Goal: Navigation & Orientation: Find specific page/section

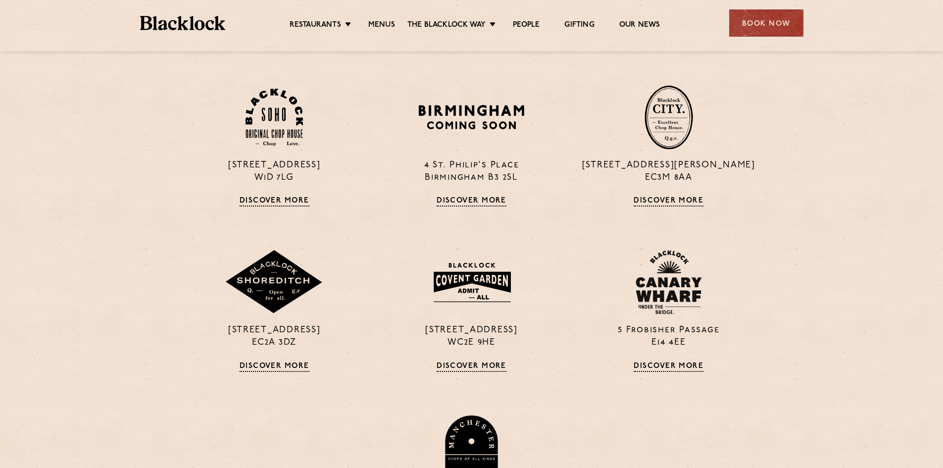
scroll to position [145, 0]
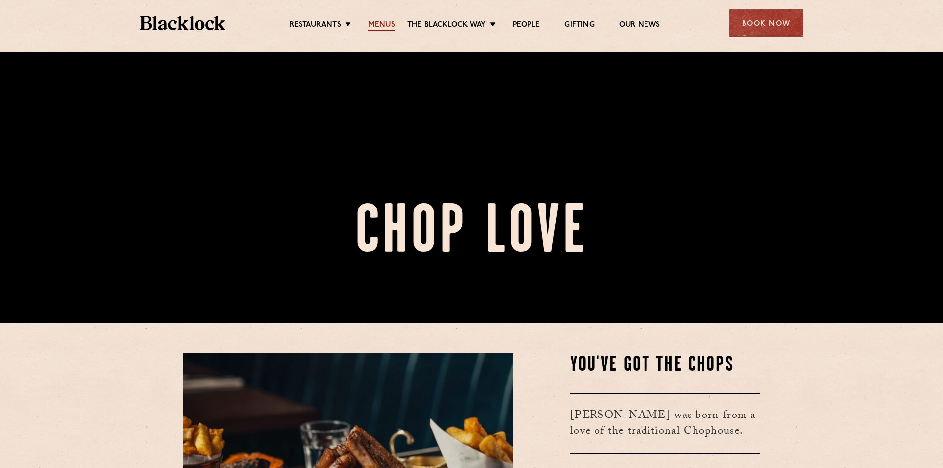
click at [375, 25] on link "Menus" at bounding box center [381, 25] width 27 height 11
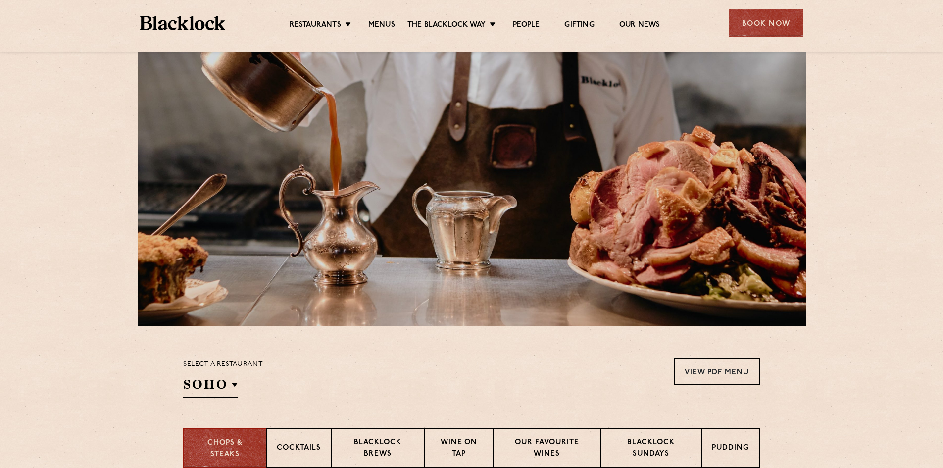
scroll to position [597, 0]
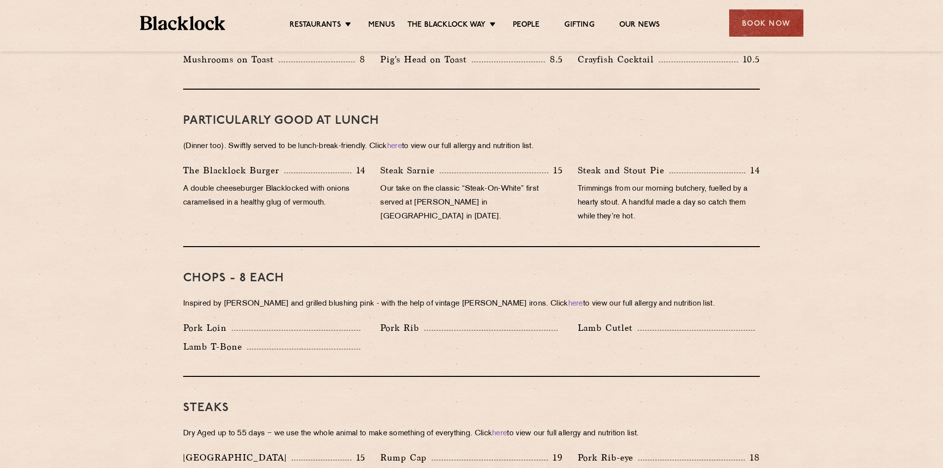
drag, startPoint x: 946, startPoint y: 62, endPoint x: 950, endPoint y: 188, distance: 125.3
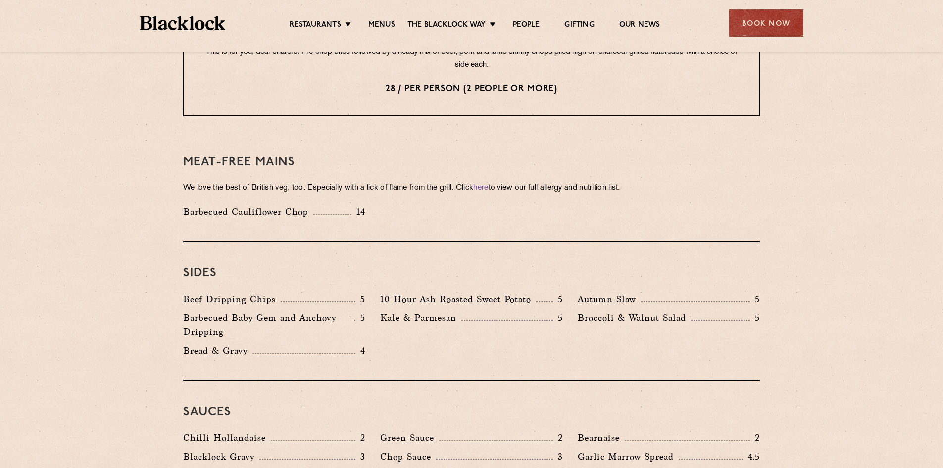
scroll to position [1311, 0]
